Goal: Task Accomplishment & Management: Use online tool/utility

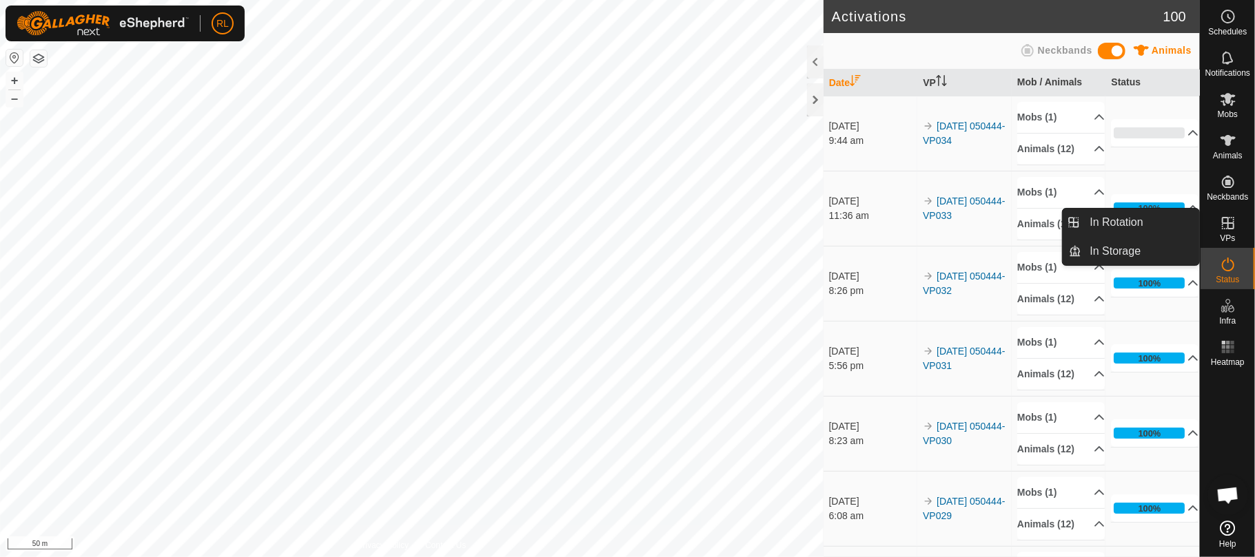
click at [1232, 224] on icon at bounding box center [1228, 223] width 17 height 17
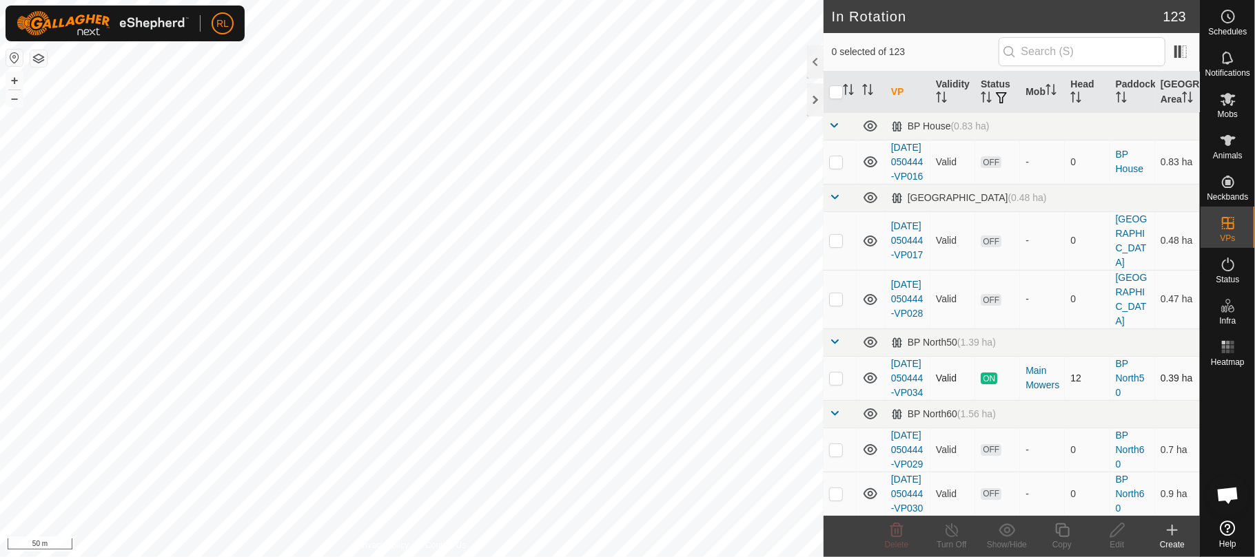
checkbox input "true"
click at [1062, 533] on icon at bounding box center [1062, 530] width 17 height 17
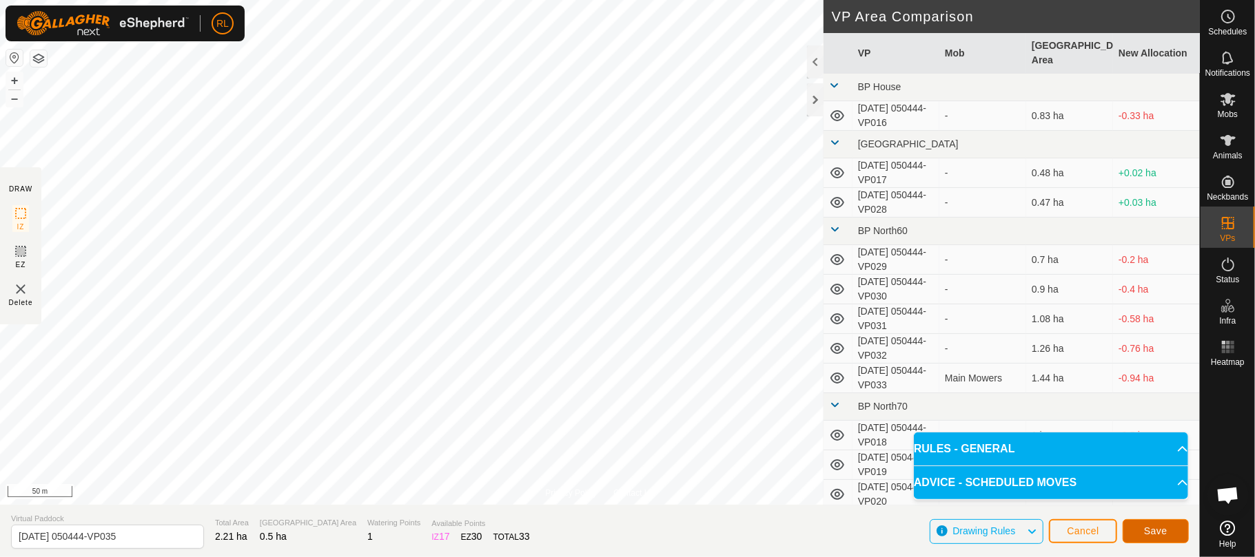
click at [1142, 531] on button "Save" at bounding box center [1155, 532] width 66 height 24
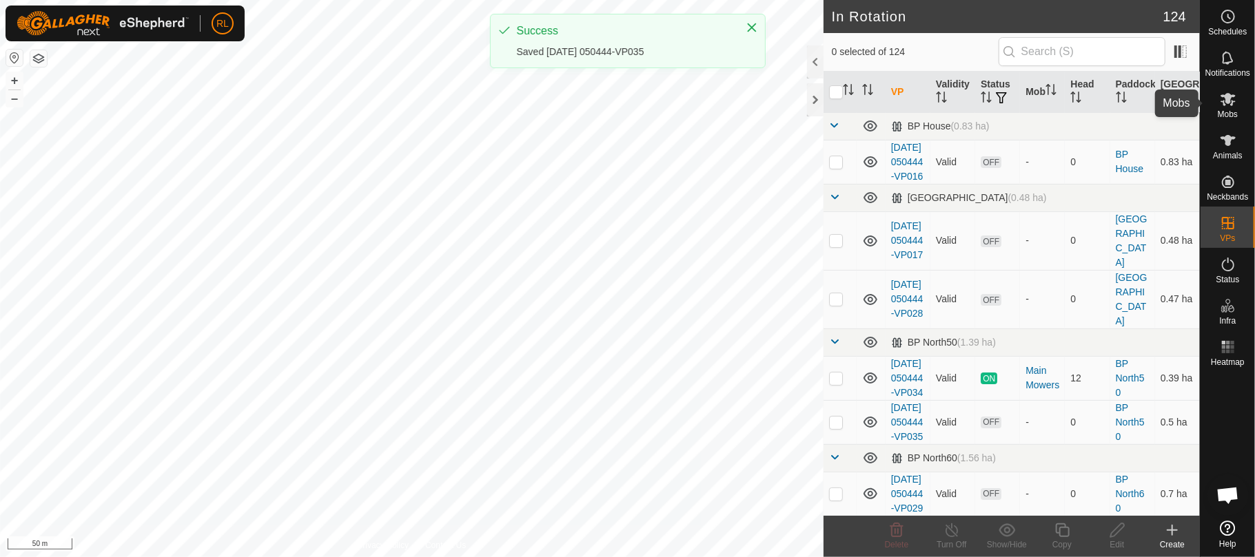
click at [1225, 107] on es-mob-svg-icon at bounding box center [1227, 99] width 25 height 22
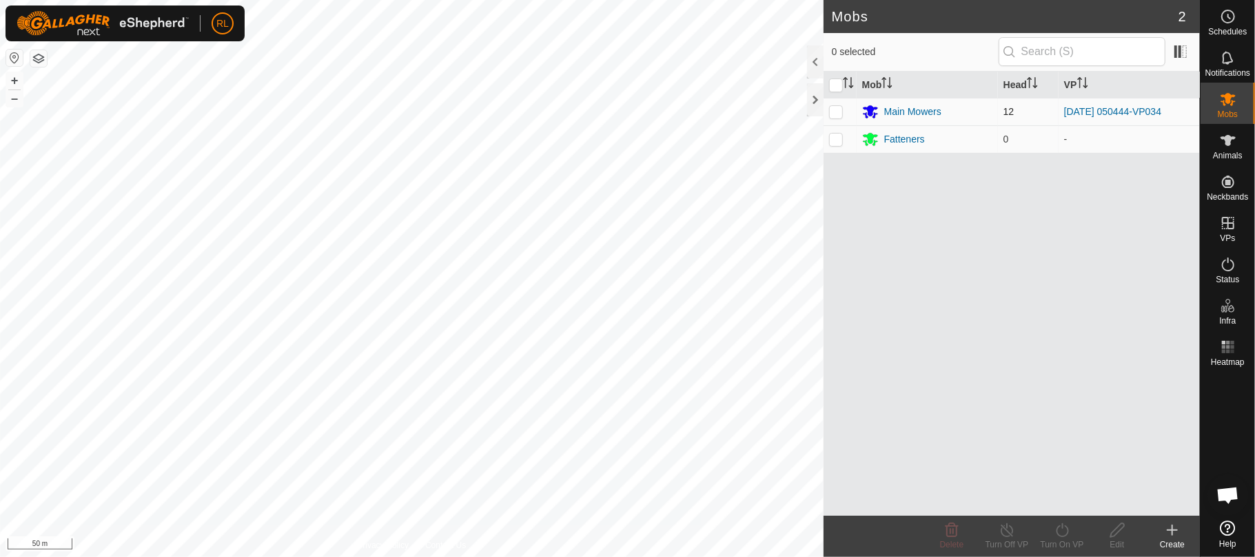
click at [838, 119] on td at bounding box center [839, 112] width 33 height 28
checkbox input "true"
click at [1062, 536] on icon at bounding box center [1062, 531] width 12 height 14
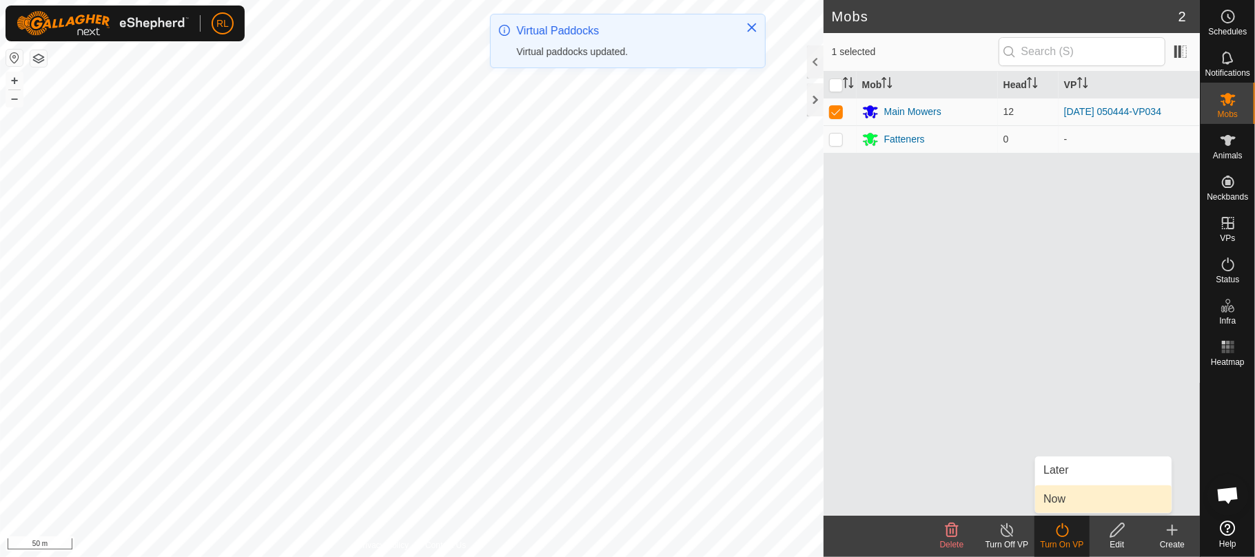
click at [1056, 500] on link "Now" at bounding box center [1103, 500] width 136 height 28
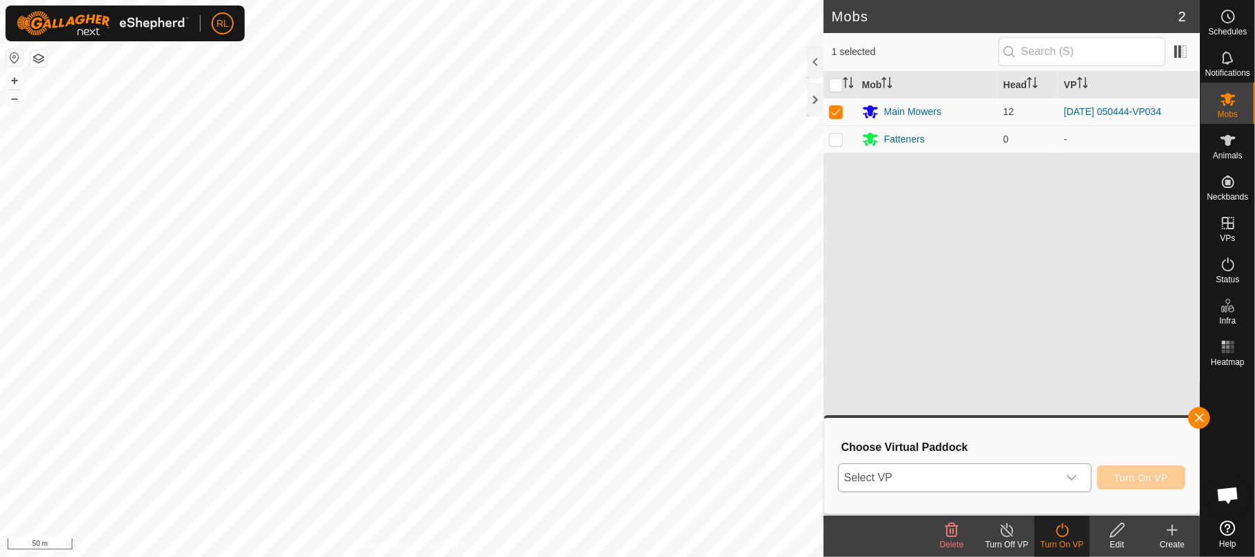
click at [1067, 475] on icon "dropdown trigger" at bounding box center [1071, 478] width 11 height 11
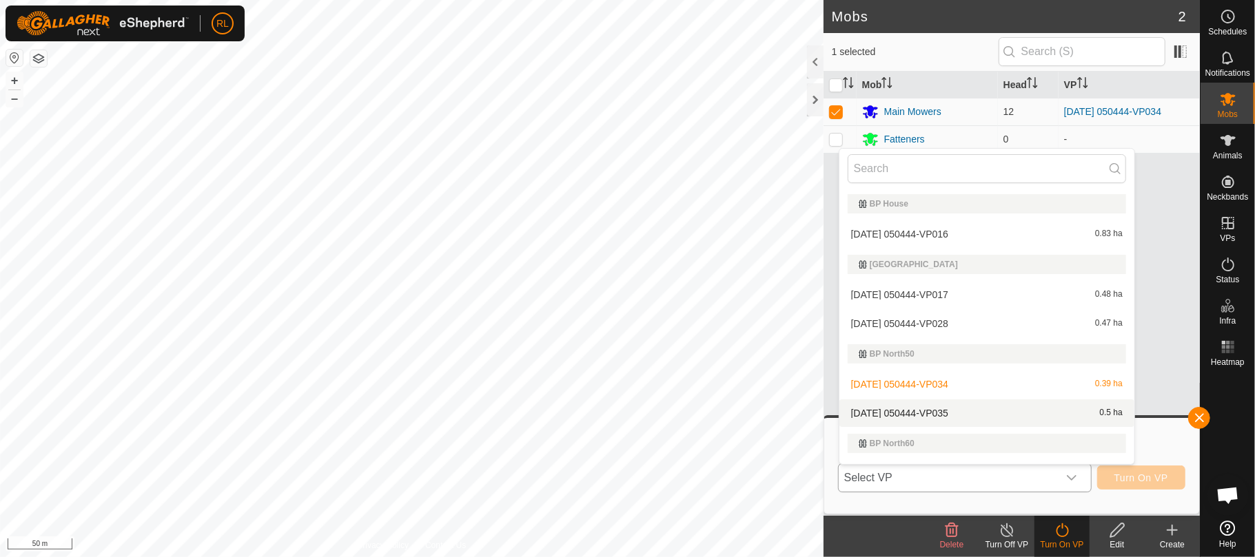
click at [971, 409] on li "[DATE] 050444-VP035 0.5 ha" at bounding box center [986, 414] width 295 height 28
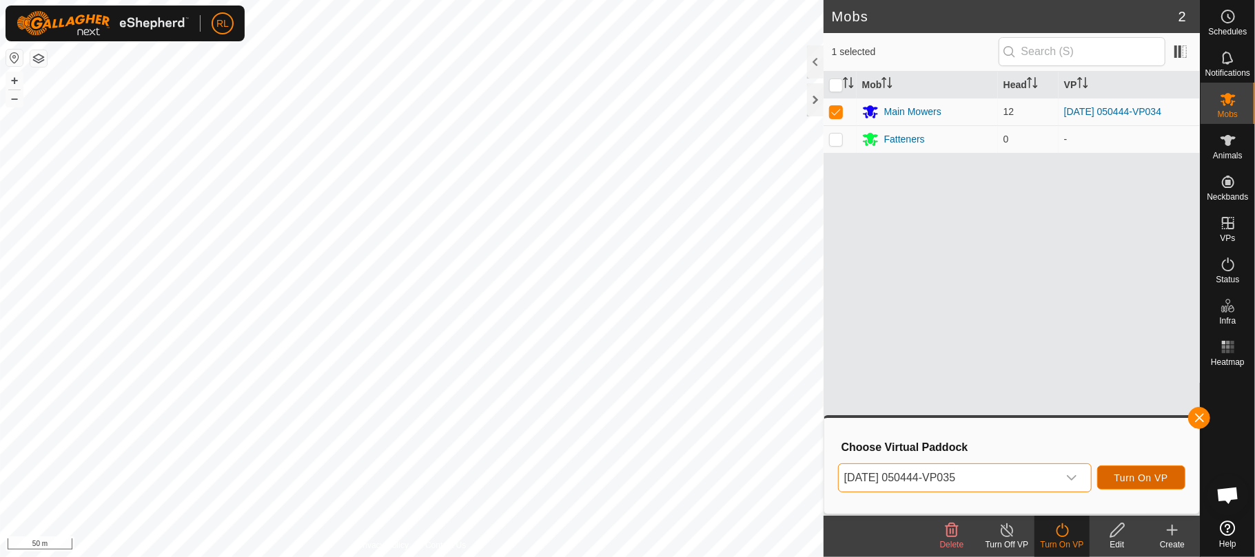
click at [1149, 477] on span "Turn On VP" at bounding box center [1141, 478] width 54 height 11
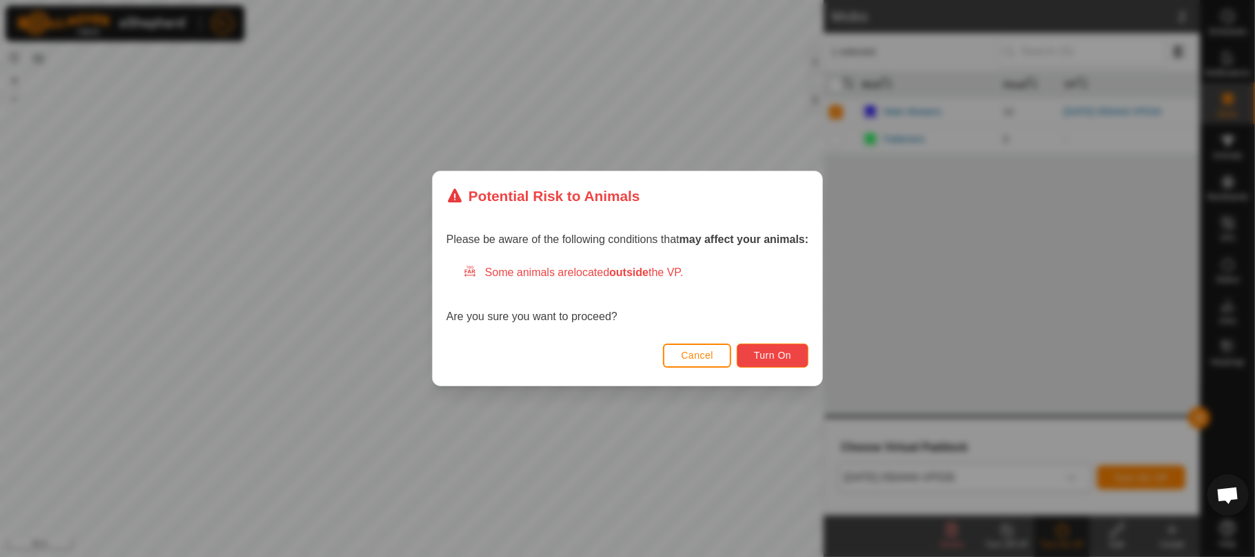
click at [762, 356] on span "Turn On" at bounding box center [772, 355] width 37 height 11
